Goal: Task Accomplishment & Management: Use online tool/utility

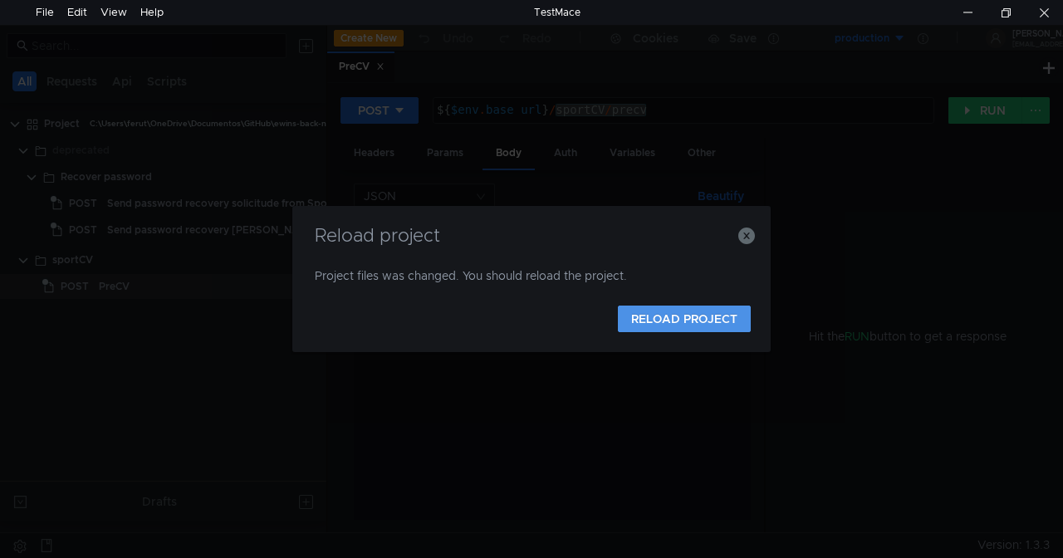
click at [684, 321] on button "RELOAD PROJECT" at bounding box center [684, 319] width 133 height 27
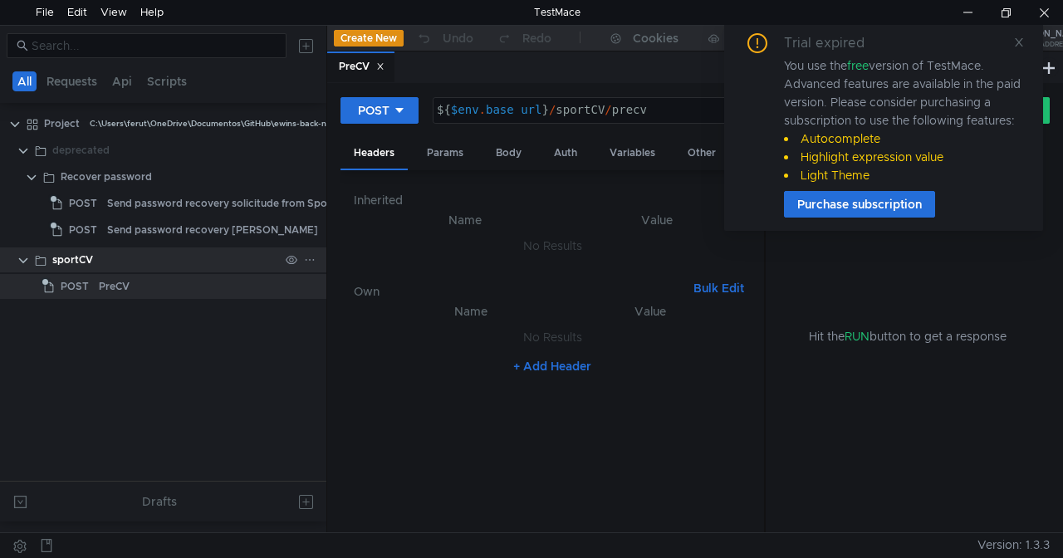
click at [27, 262] on clr-icon at bounding box center [23, 260] width 13 height 13
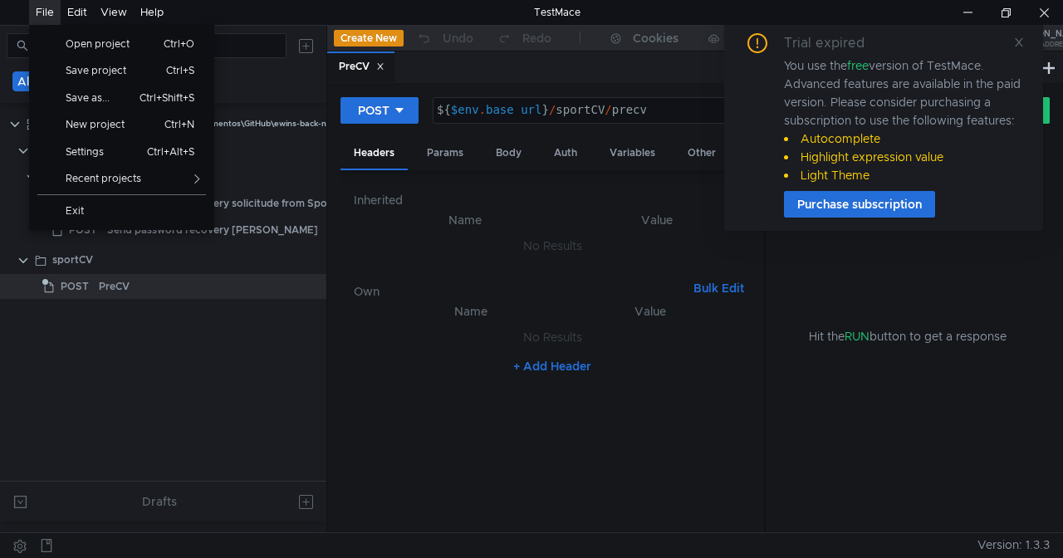
click at [45, 13] on div "File" at bounding box center [45, 12] width 18 height 25
click at [87, 43] on span "Open project" at bounding box center [104, 44] width 96 height 10
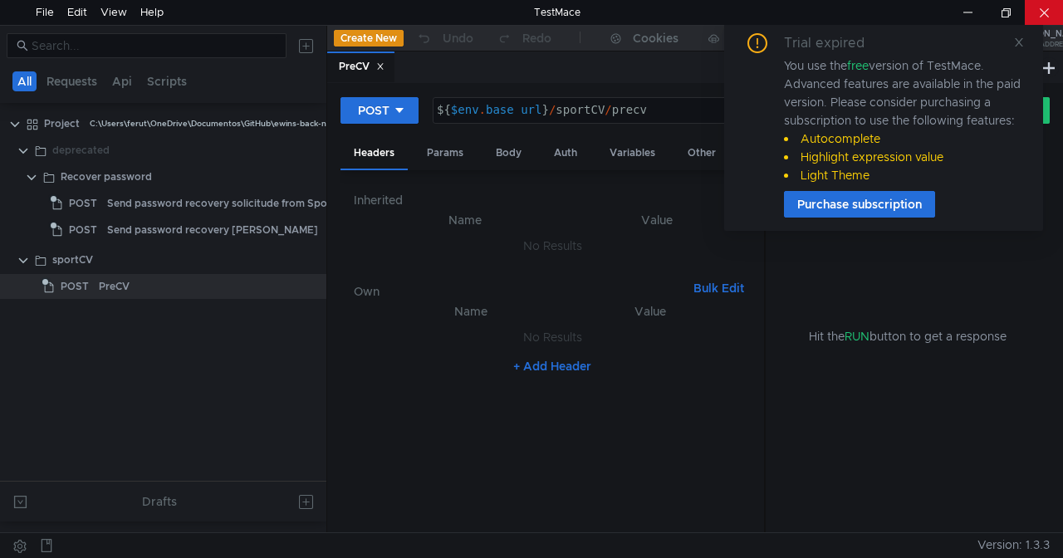
click at [1052, 5] on div at bounding box center [1044, 12] width 38 height 25
